Goal: Navigation & Orientation: Find specific page/section

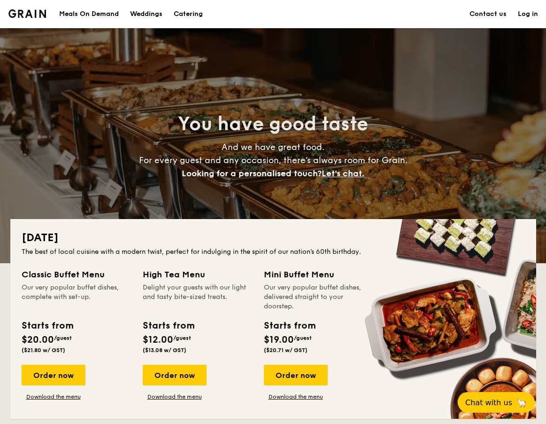
click at [491, 77] on div "You have good taste And we have great food. For every guest and any occasion, t…" at bounding box center [273, 145] width 526 height 235
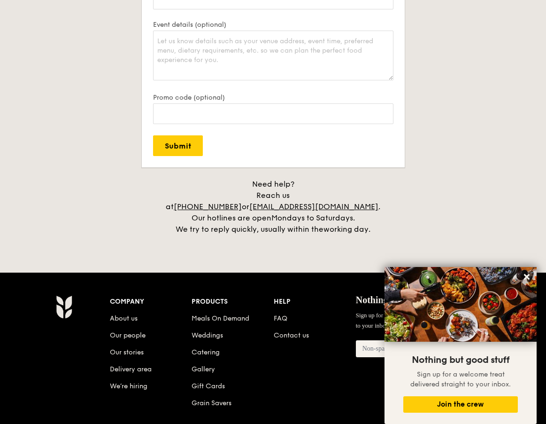
scroll to position [2123, 0]
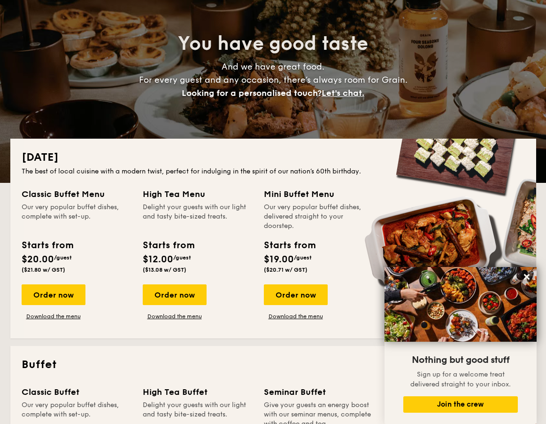
scroll to position [0, 0]
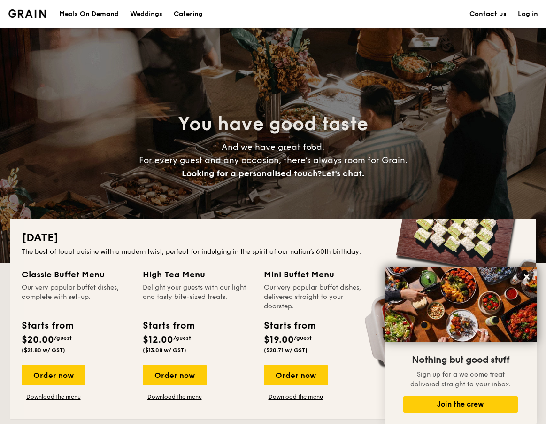
click at [131, 53] on div "You have good taste And we have great food. For every guest and any occasion, t…" at bounding box center [273, 145] width 526 height 235
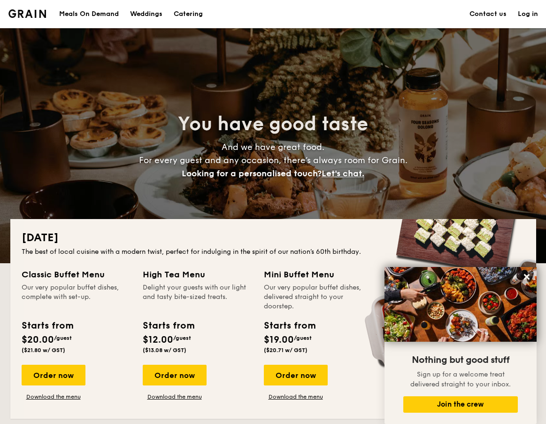
click at [192, 14] on h1 "Catering" at bounding box center [188, 14] width 29 height 28
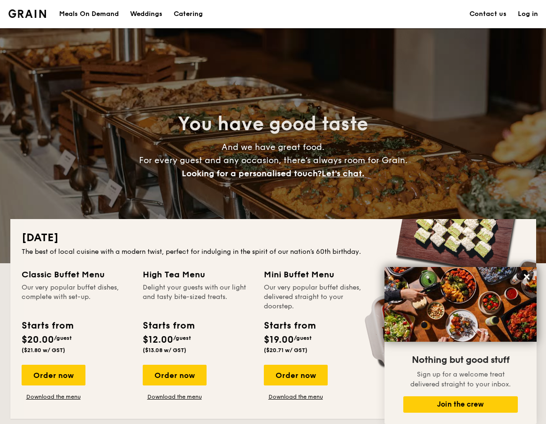
click at [192, 14] on h1 "Catering" at bounding box center [188, 14] width 29 height 28
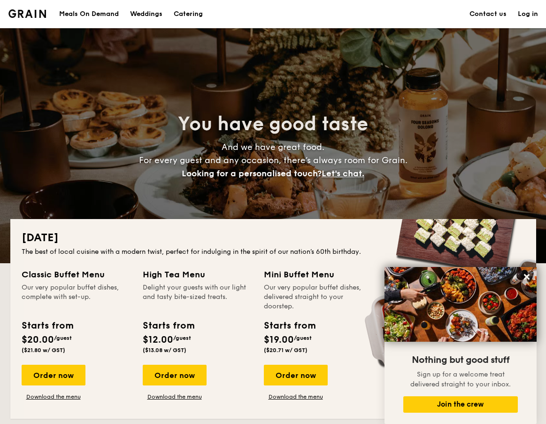
click at [141, 15] on div "Weddings" at bounding box center [146, 14] width 32 height 28
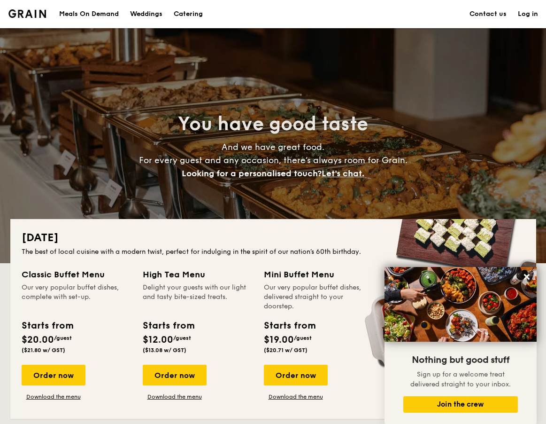
click at [77, 15] on div "Meals On Demand" at bounding box center [89, 14] width 60 height 28
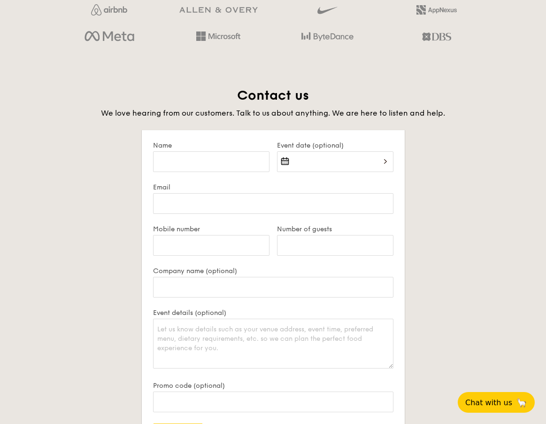
scroll to position [1922, 0]
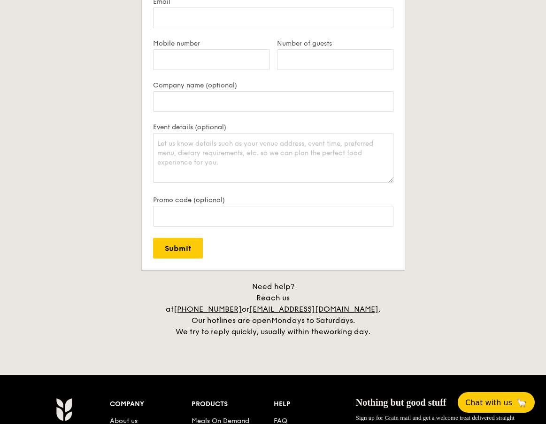
drag, startPoint x: 439, startPoint y: 285, endPoint x: 432, endPoint y: 276, distance: 11.7
click at [439, 284] on h4 "Need help? Reach us at [PHONE_NUMBER] or [EMAIL_ADDRESS][DOMAIN_NAME] . Our hot…" at bounding box center [273, 309] width 526 height 56
